Goal: Find specific page/section: Find specific page/section

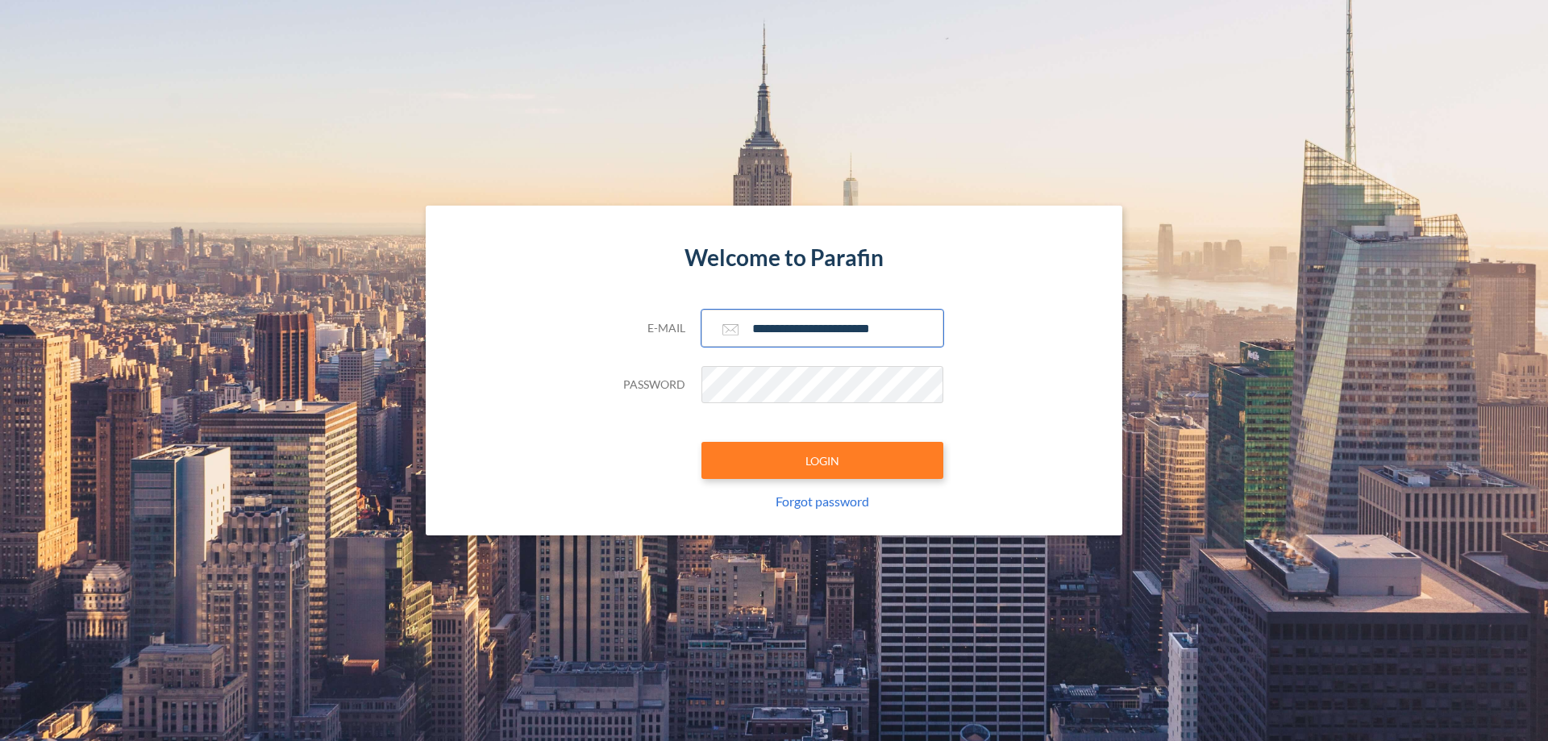
type input "**********"
click at [823, 461] on button "LOGIN" at bounding box center [823, 460] width 242 height 37
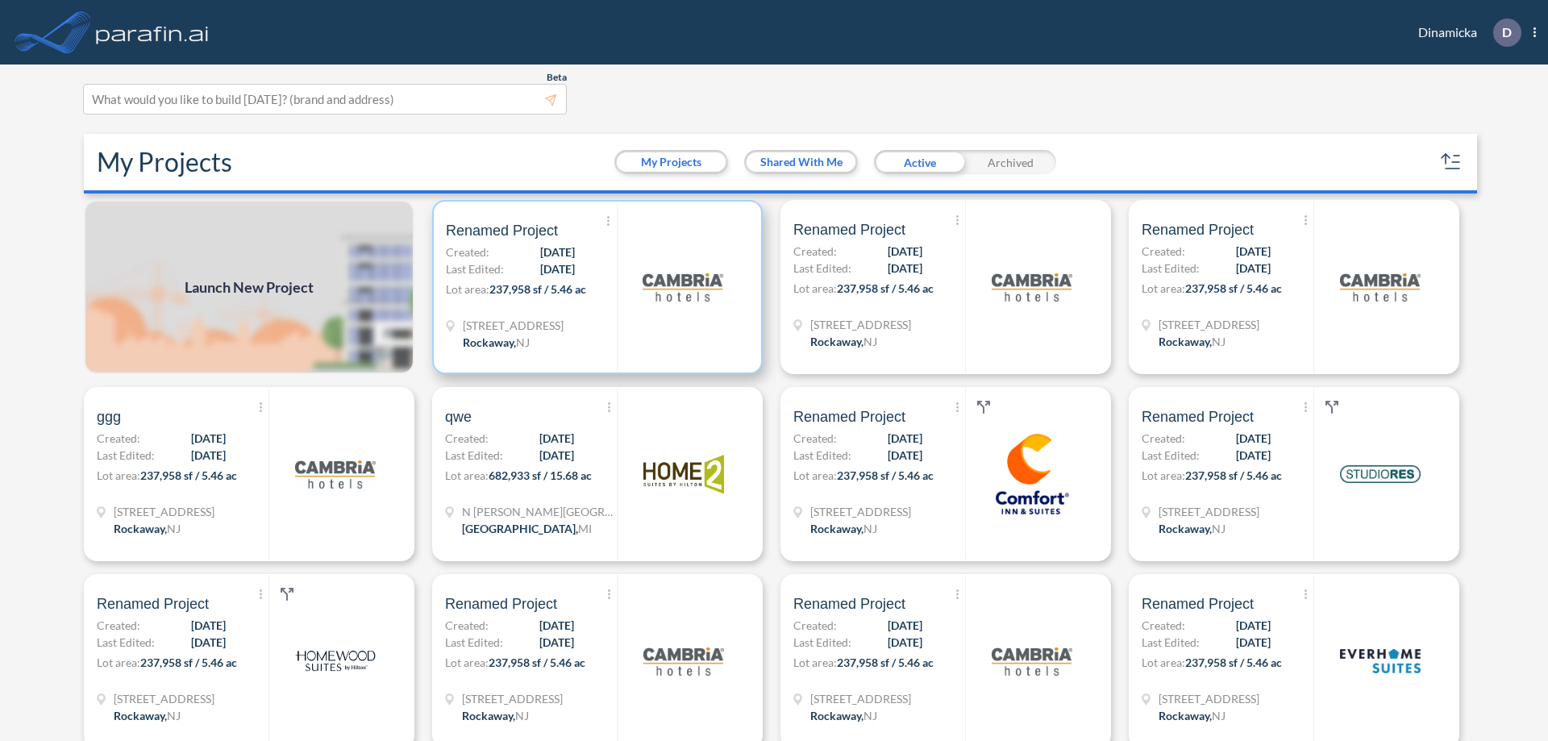
scroll to position [4, 0]
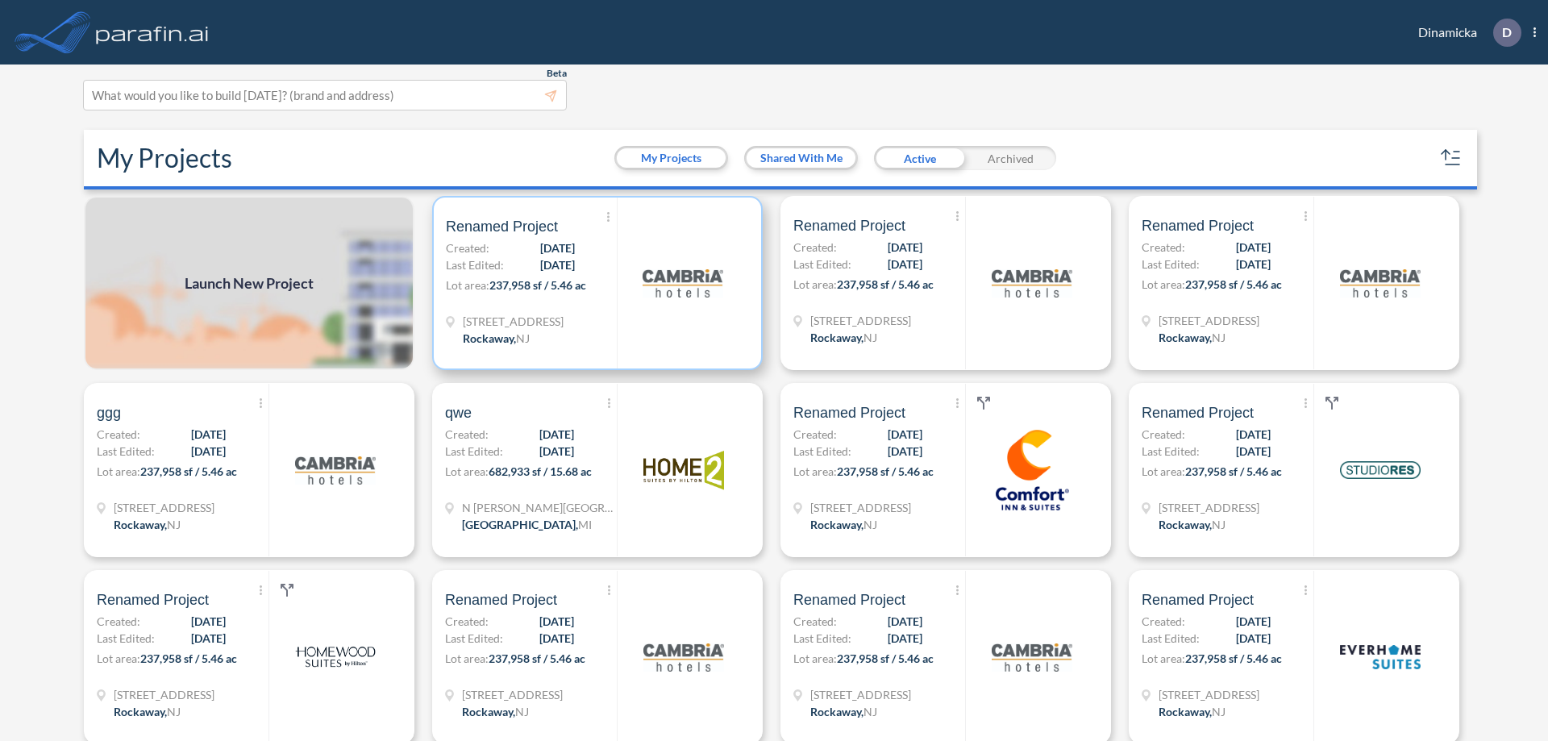
click at [594, 283] on p "Lot area: 237,958 sf / 5.46 ac" at bounding box center [531, 288] width 171 height 23
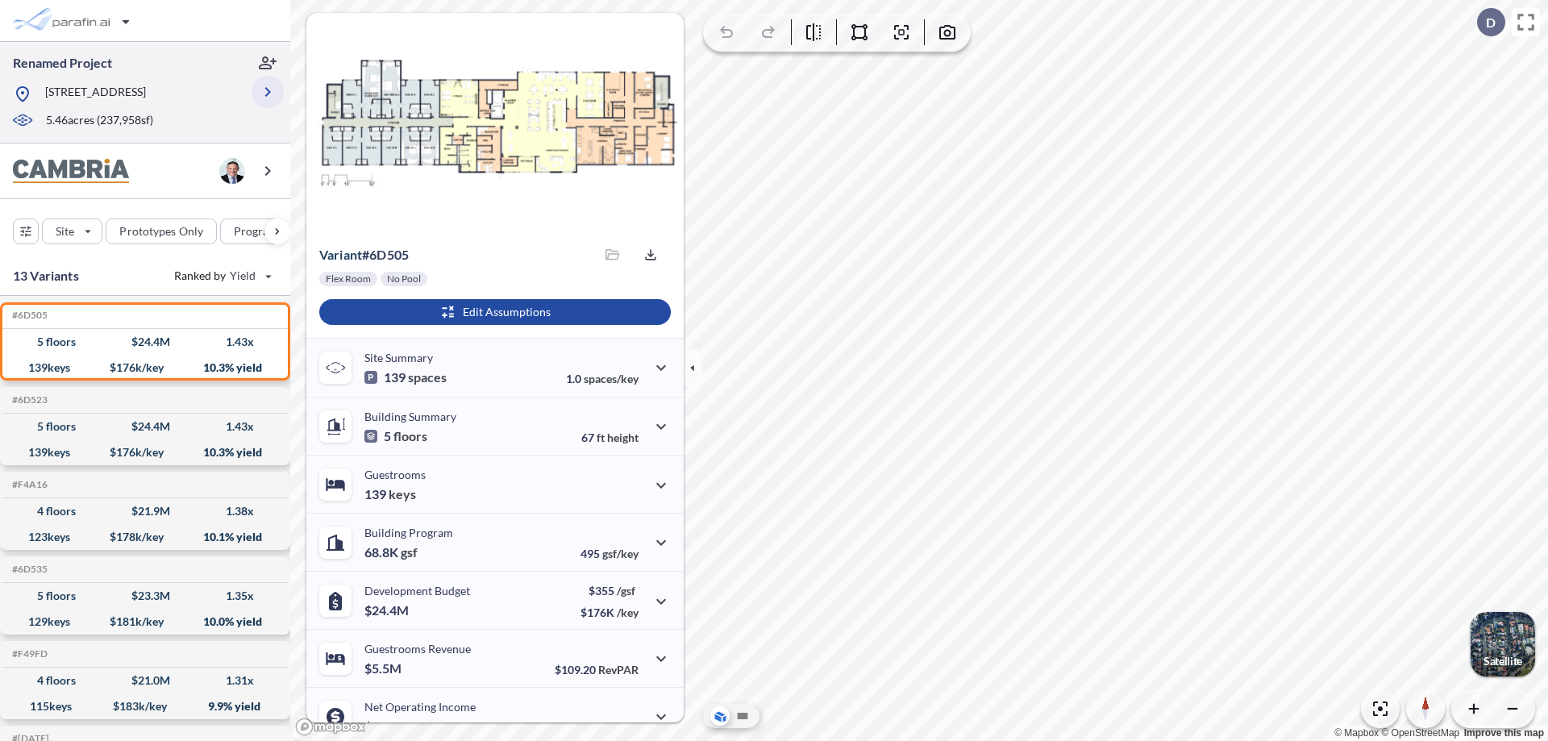
click at [268, 92] on icon "button" at bounding box center [267, 91] width 19 height 19
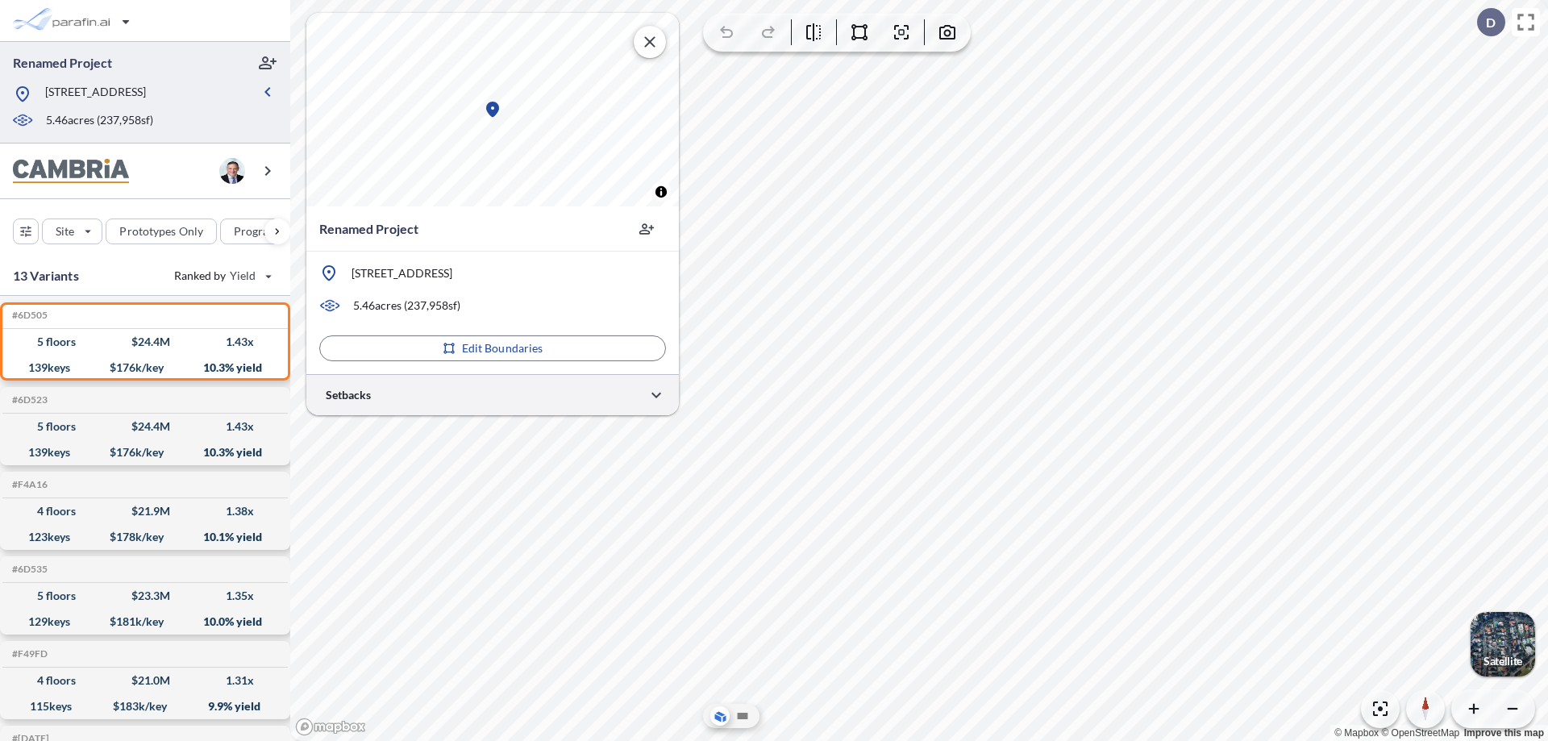
click at [493, 394] on div at bounding box center [492, 394] width 373 height 41
